Goal: Information Seeking & Learning: Learn about a topic

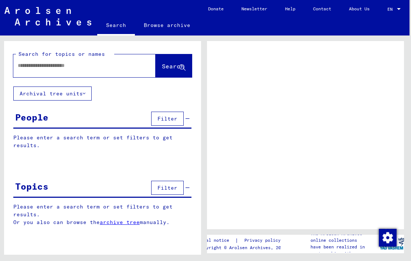
scroll to position [20, 2]
click at [169, 184] on span "Filter" at bounding box center [167, 187] width 20 height 7
click at [183, 181] on button "Filter" at bounding box center [167, 188] width 33 height 14
click at [190, 179] on div "Topics Filter" at bounding box center [102, 188] width 178 height 19
click at [189, 185] on icon at bounding box center [187, 187] width 4 height 5
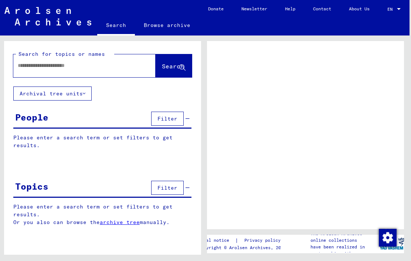
click at [187, 185] on icon at bounding box center [187, 187] width 4 height 5
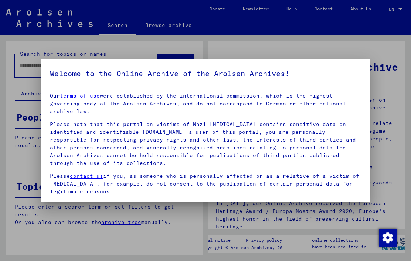
click at [88, 97] on link "terms of use" at bounding box center [80, 95] width 40 height 7
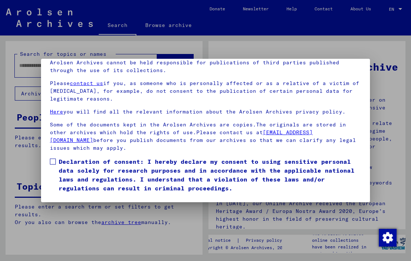
scroll to position [80, 0]
click at [56, 158] on span at bounding box center [53, 161] width 6 height 6
click at [70, 196] on button "I agree" at bounding box center [68, 203] width 36 height 14
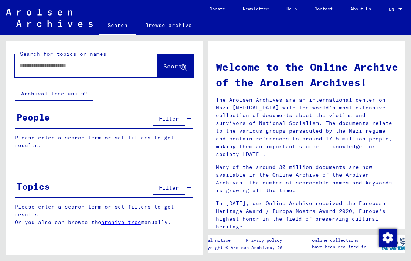
click at [117, 67] on input "text" at bounding box center [77, 66] width 116 height 8
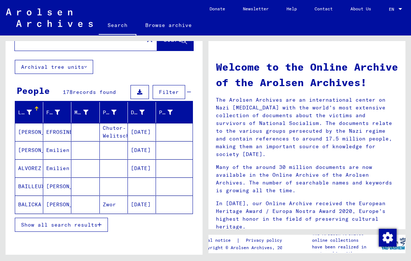
scroll to position [26, 0]
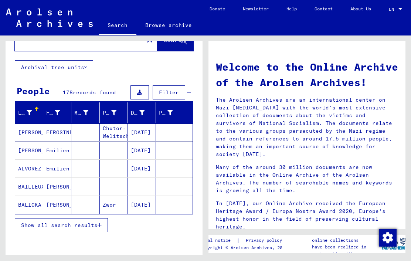
click at [83, 221] on button "Show all search results" at bounding box center [61, 225] width 93 height 14
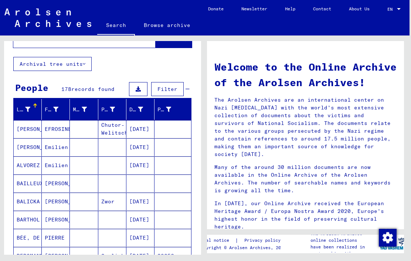
scroll to position [28, 0]
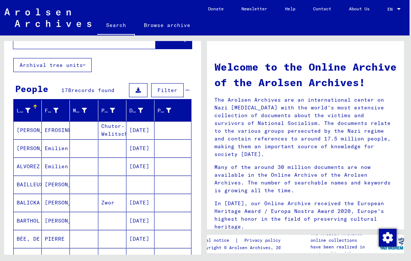
click at [60, 132] on mat-cell "EFROSINE" at bounding box center [56, 130] width 28 height 18
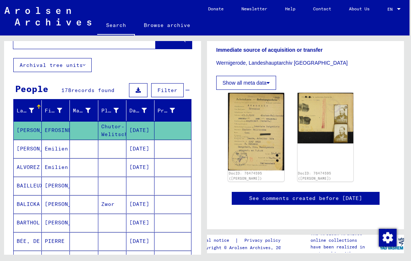
scroll to position [300, 0]
click at [112, 151] on mat-cell at bounding box center [112, 149] width 28 height 18
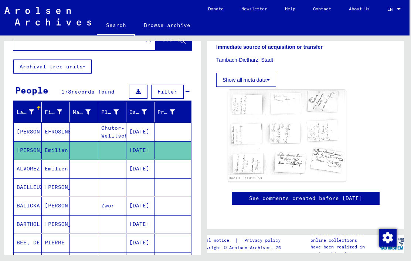
scroll to position [458, 0]
click at [150, 170] on mat-cell "[DATE]" at bounding box center [140, 169] width 28 height 18
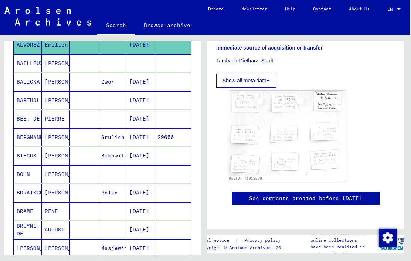
scroll to position [146, 0]
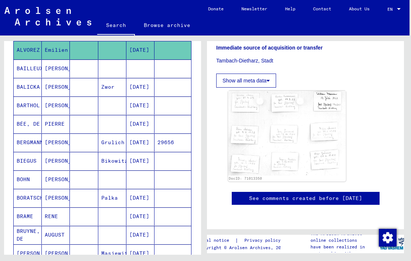
click at [150, 73] on mat-cell at bounding box center [140, 68] width 28 height 18
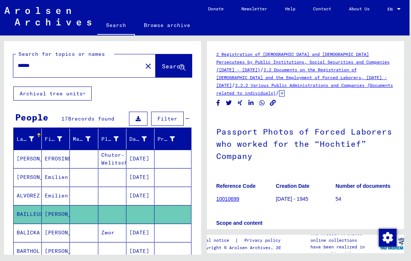
click at [106, 65] on input "******" at bounding box center [78, 66] width 120 height 8
type input "*"
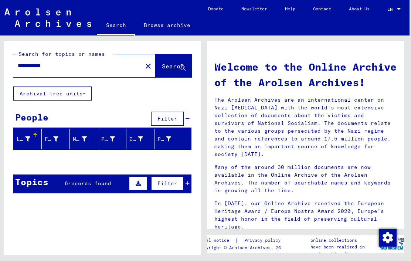
click at [100, 190] on div "Topics 6 records found Filter" at bounding box center [102, 183] width 178 height 19
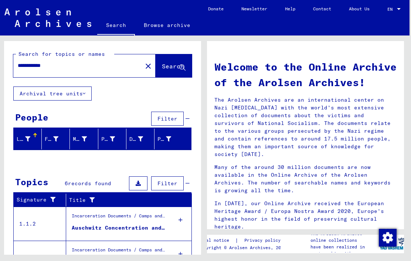
click at [111, 191] on div "Topics 6 records found Filter" at bounding box center [102, 183] width 178 height 19
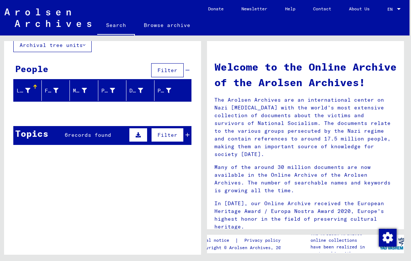
scroll to position [51, 0]
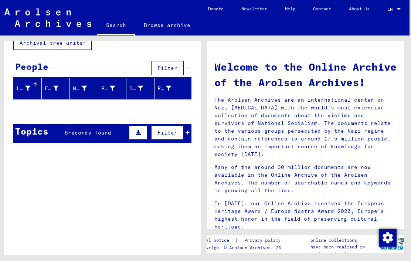
click at [115, 137] on div "Topics 6 records found Filter" at bounding box center [102, 133] width 178 height 19
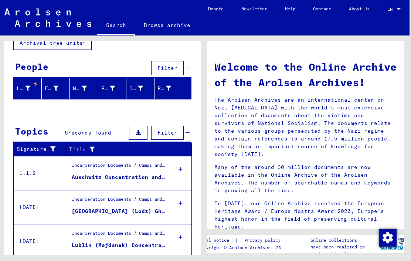
click at [126, 174] on div "Auschwitz Concentration and Extermination Camp" at bounding box center [119, 177] width 94 height 8
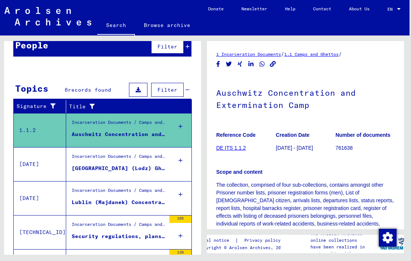
click at [153, 163] on figure "Incarceration Documents / Camps and Ghettos" at bounding box center [119, 158] width 94 height 11
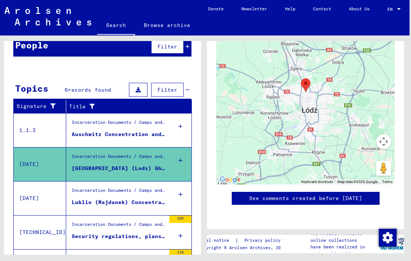
click at [126, 194] on div "Incarceration Documents / Camps and Ghettos" at bounding box center [119, 192] width 94 height 10
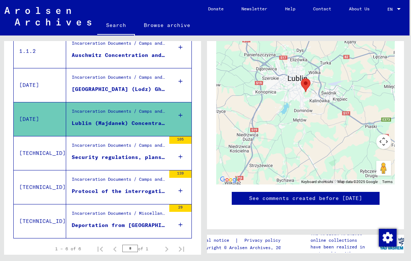
click at [139, 152] on div "Incarceration Documents / Camps and Ghettos / [GEOGRAPHIC_DATA] (Majdanek) Conc…" at bounding box center [119, 147] width 94 height 10
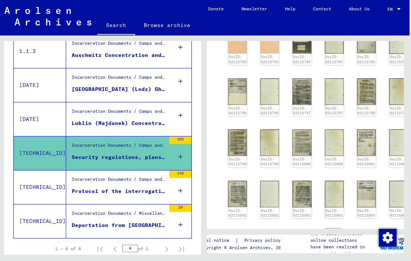
click at [134, 194] on div "Protocol of the interrogation of [PERSON_NAME] before the French military court…" at bounding box center [119, 191] width 94 height 8
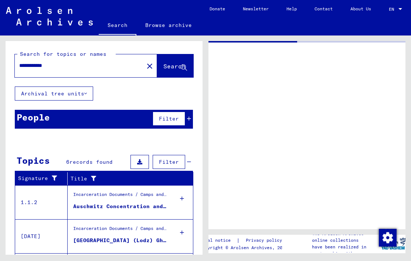
click at [110, 62] on input "**********" at bounding box center [79, 66] width 120 height 8
type input "**********"
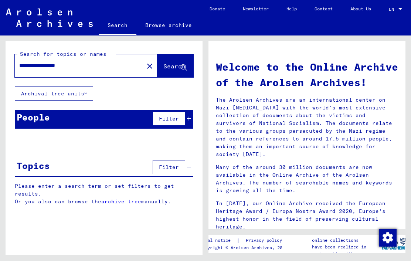
click at [85, 62] on input "**********" at bounding box center [77, 66] width 116 height 8
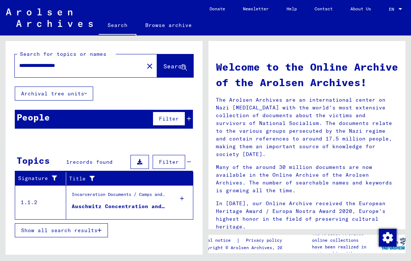
click at [150, 202] on div "Auschwitz Concentration and Extermination Camp" at bounding box center [119, 206] width 95 height 8
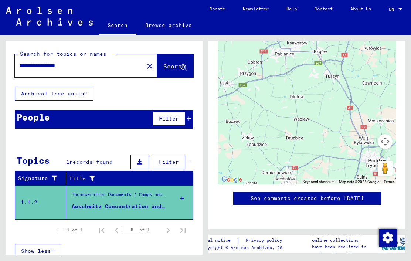
scroll to position [558, 0]
click at [129, 62] on input "**********" at bounding box center [79, 66] width 120 height 8
click at [145, 62] on mat-icon "close" at bounding box center [149, 66] width 9 height 9
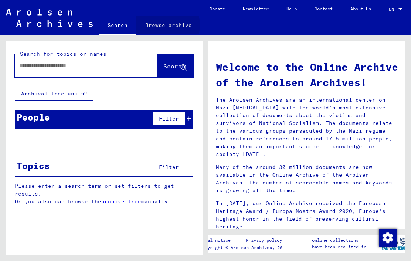
click at [161, 25] on link "Browse archive" at bounding box center [168, 25] width 64 height 18
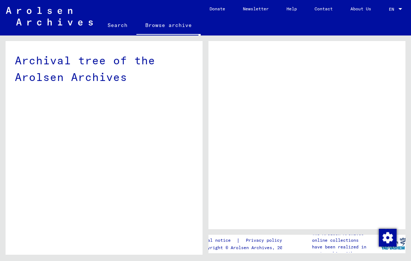
click at [184, 28] on link "Browse archive" at bounding box center [168, 25] width 64 height 19
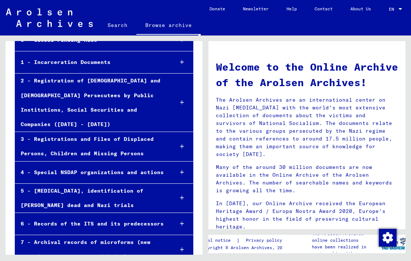
scroll to position [67, 0]
click at [143, 184] on div "5 - [MEDICAL_DATA], identification of [PERSON_NAME] dead and Nazi trials" at bounding box center [91, 198] width 152 height 29
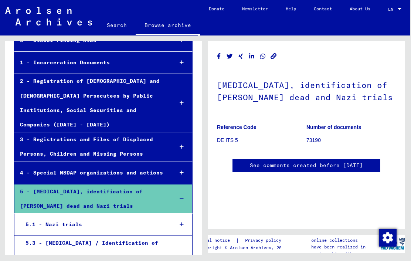
scroll to position [303, 0]
click at [129, 217] on div "5.1 - Nazi trials" at bounding box center [93, 224] width 147 height 14
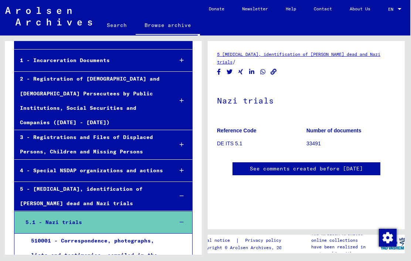
scroll to position [67, 0]
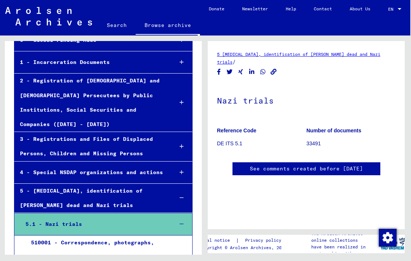
click at [150, 165] on div "4 - Special NSDAP organizations and actions" at bounding box center [90, 172] width 153 height 14
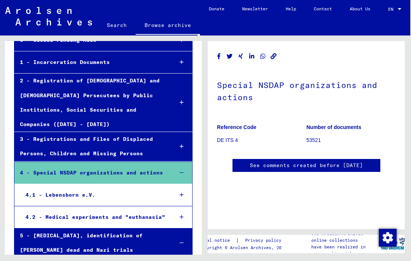
click at [142, 228] on div "5 - [MEDICAL_DATA], identification of [PERSON_NAME] dead and Nazi trials" at bounding box center [90, 242] width 153 height 29
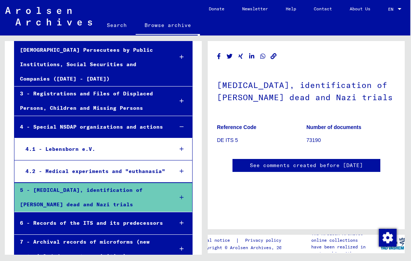
scroll to position [111, 0]
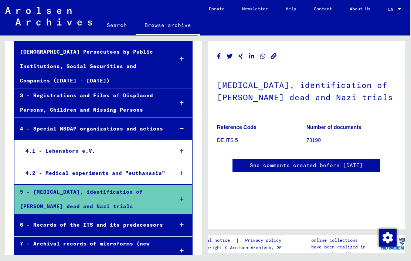
click at [318, 136] on p "73190" at bounding box center [350, 140] width 89 height 8
click at [334, 124] on b "Number of documents" at bounding box center [333, 127] width 55 height 6
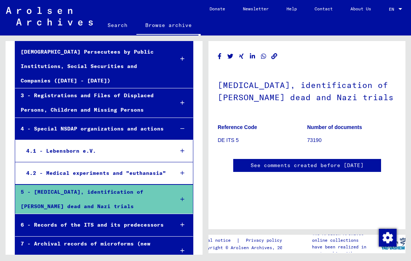
scroll to position [20, 0]
click at [160, 185] on div "5 - [MEDICAL_DATA], identification of [PERSON_NAME] dead and Nazi trials" at bounding box center [91, 199] width 153 height 29
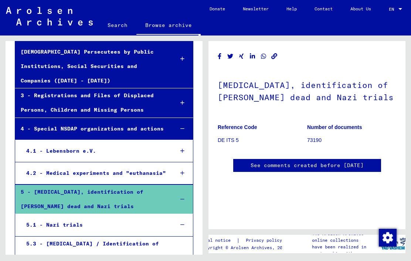
click at [167, 185] on div "5 - [MEDICAL_DATA], identification of [PERSON_NAME] dead and Nazi trials" at bounding box center [91, 199] width 153 height 29
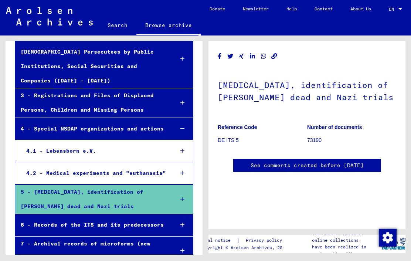
click at [163, 144] on div "4.1 - Lebensborn e.V." at bounding box center [94, 151] width 147 height 14
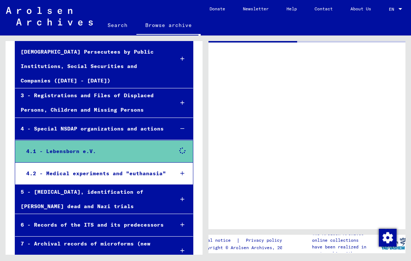
click at [185, 118] on div at bounding box center [182, 129] width 21 height 22
